Goal: Find specific page/section

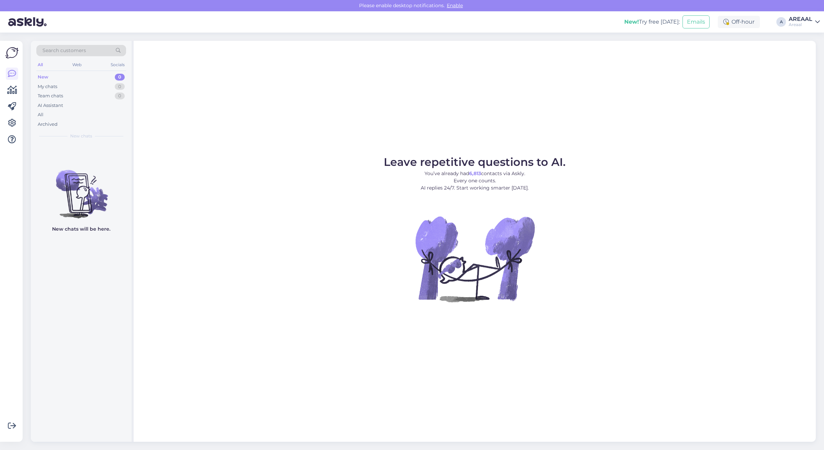
click at [72, 118] on div "All" at bounding box center [81, 115] width 90 height 10
click at [77, 116] on div "All" at bounding box center [81, 115] width 90 height 10
click at [88, 112] on div "All" at bounding box center [81, 115] width 90 height 10
click at [61, 116] on div "All" at bounding box center [81, 115] width 90 height 10
